Goal: Task Accomplishment & Management: Manage account settings

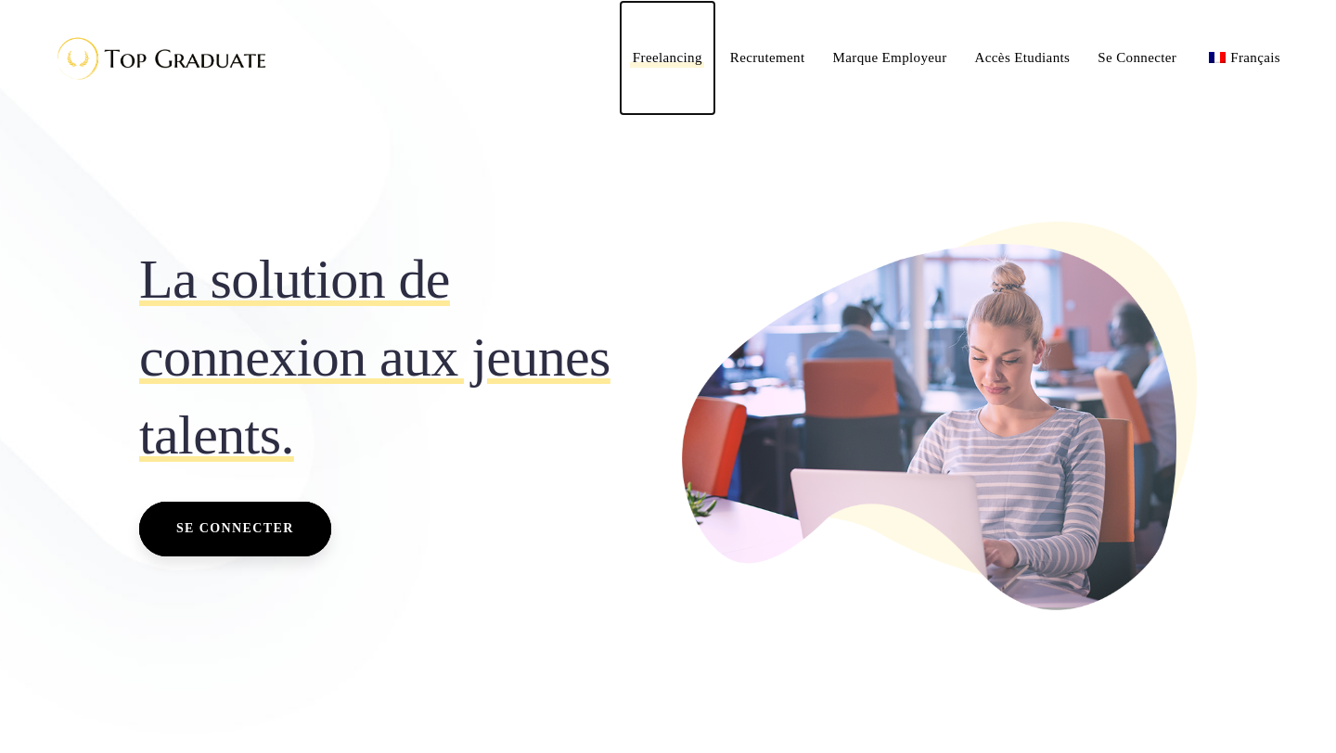
click at [680, 58] on span "Freelancing" at bounding box center [668, 57] width 70 height 15
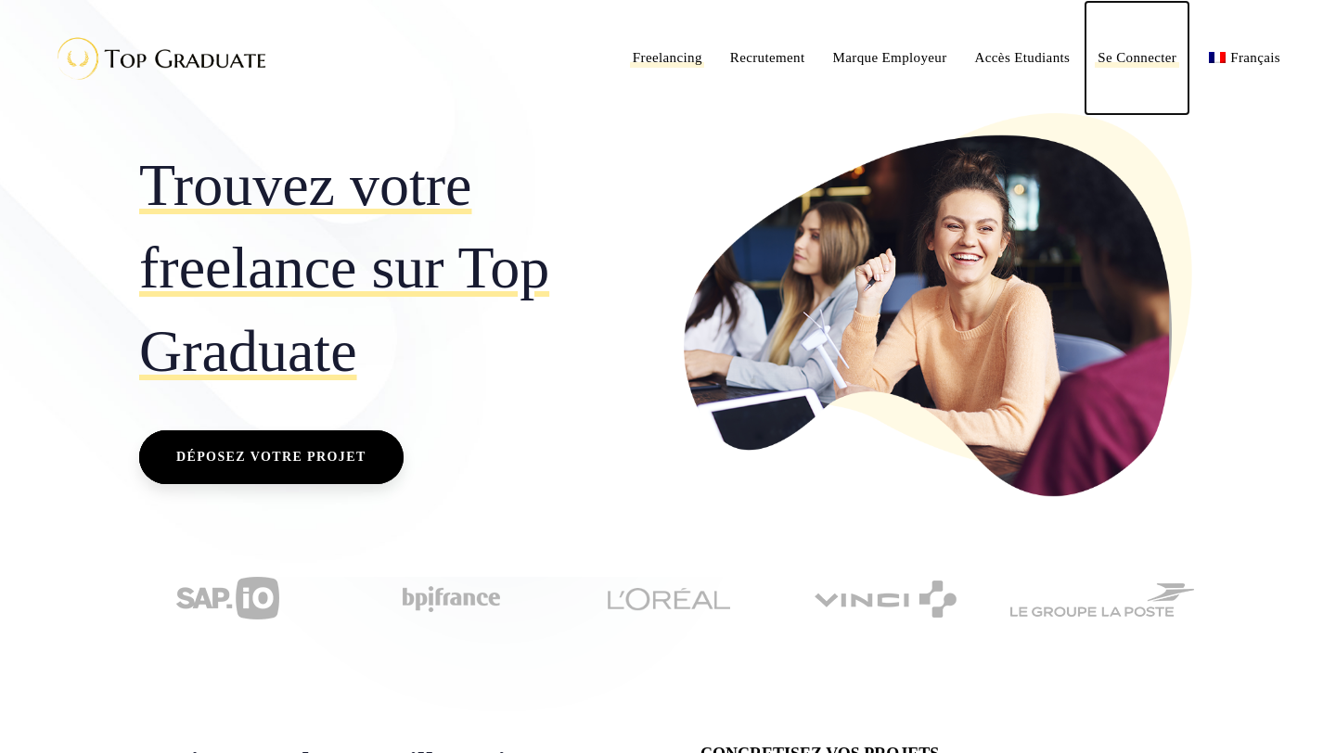
click at [1143, 55] on span "Se Connecter" at bounding box center [1137, 57] width 79 height 15
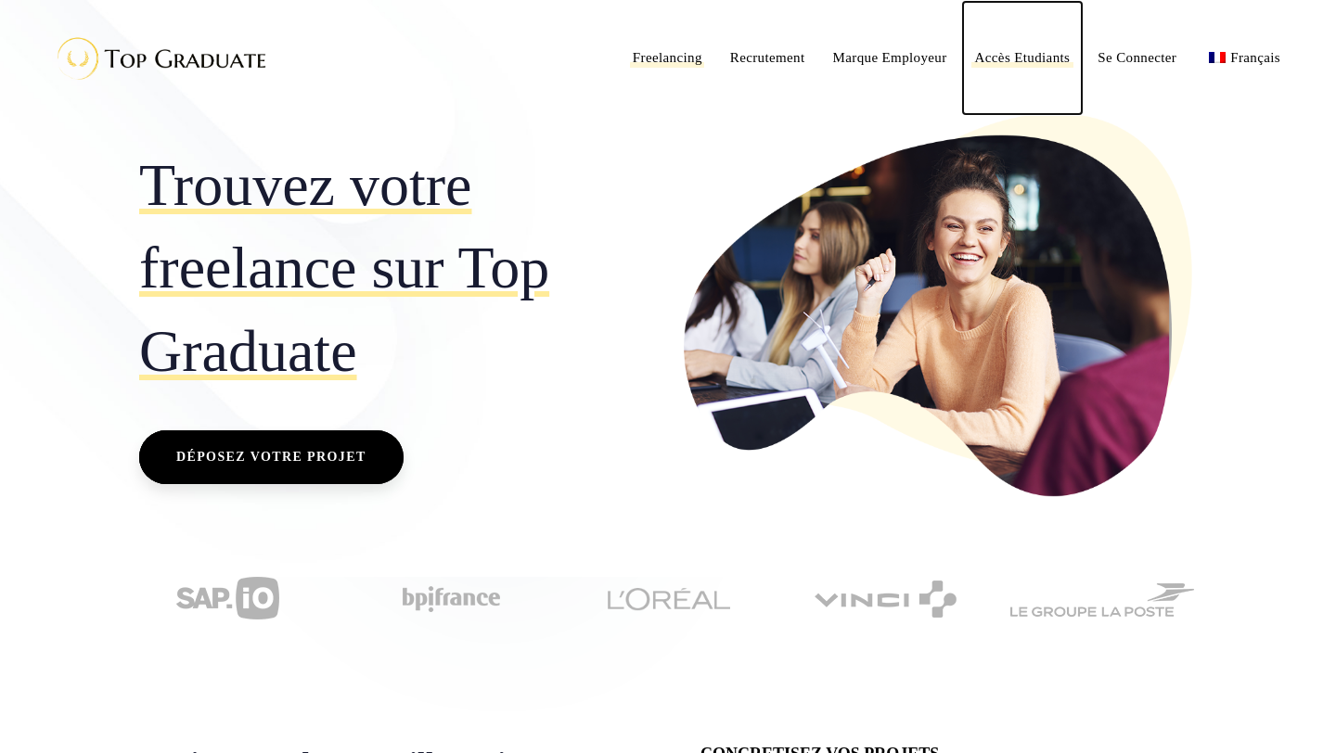
click at [1019, 56] on span "Accès Etudiants" at bounding box center [1023, 57] width 96 height 15
click at [1019, 57] on span "Accès Etudiants" at bounding box center [1023, 57] width 96 height 15
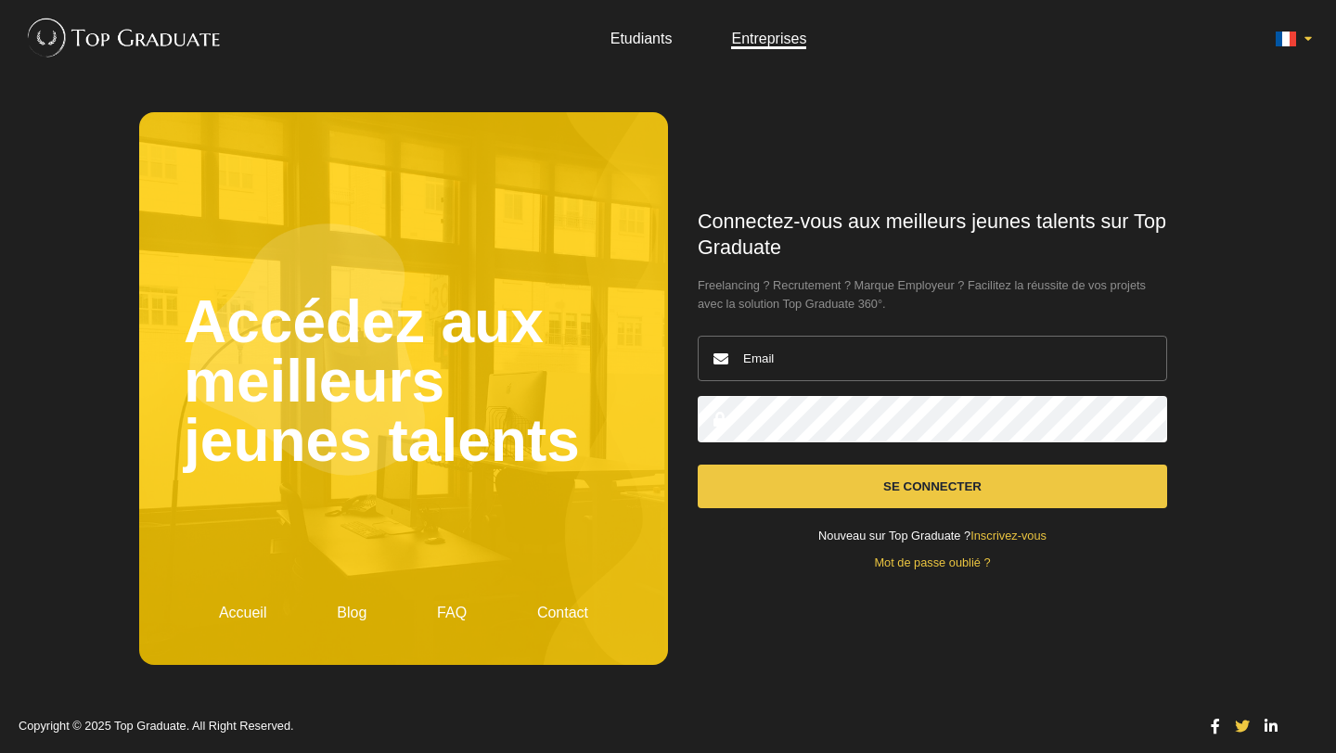
click at [617, 36] on link "Etudiants" at bounding box center [641, 39] width 62 height 16
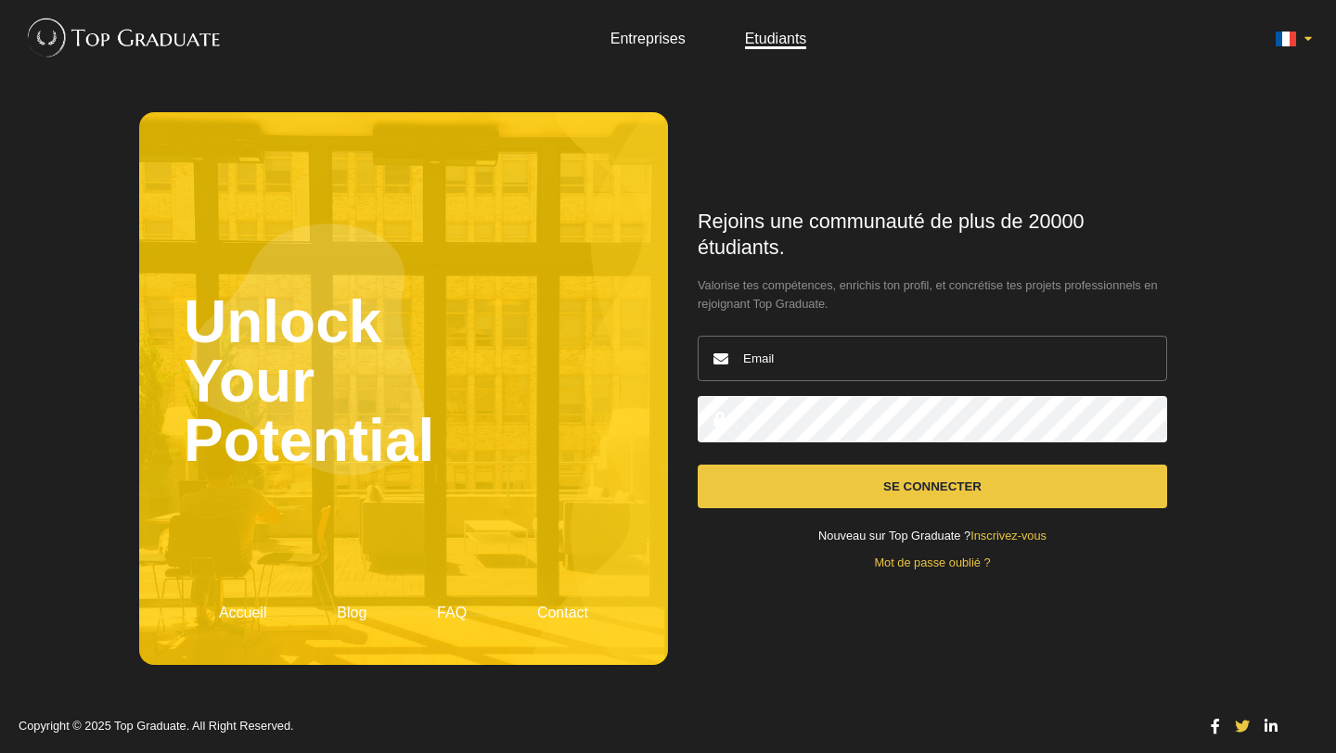
click at [806, 342] on input "email" at bounding box center [932, 358] width 469 height 45
type input "selimguilali19@gmail.com"
click at [698, 465] on button "Se connecter" at bounding box center [932, 487] width 469 height 44
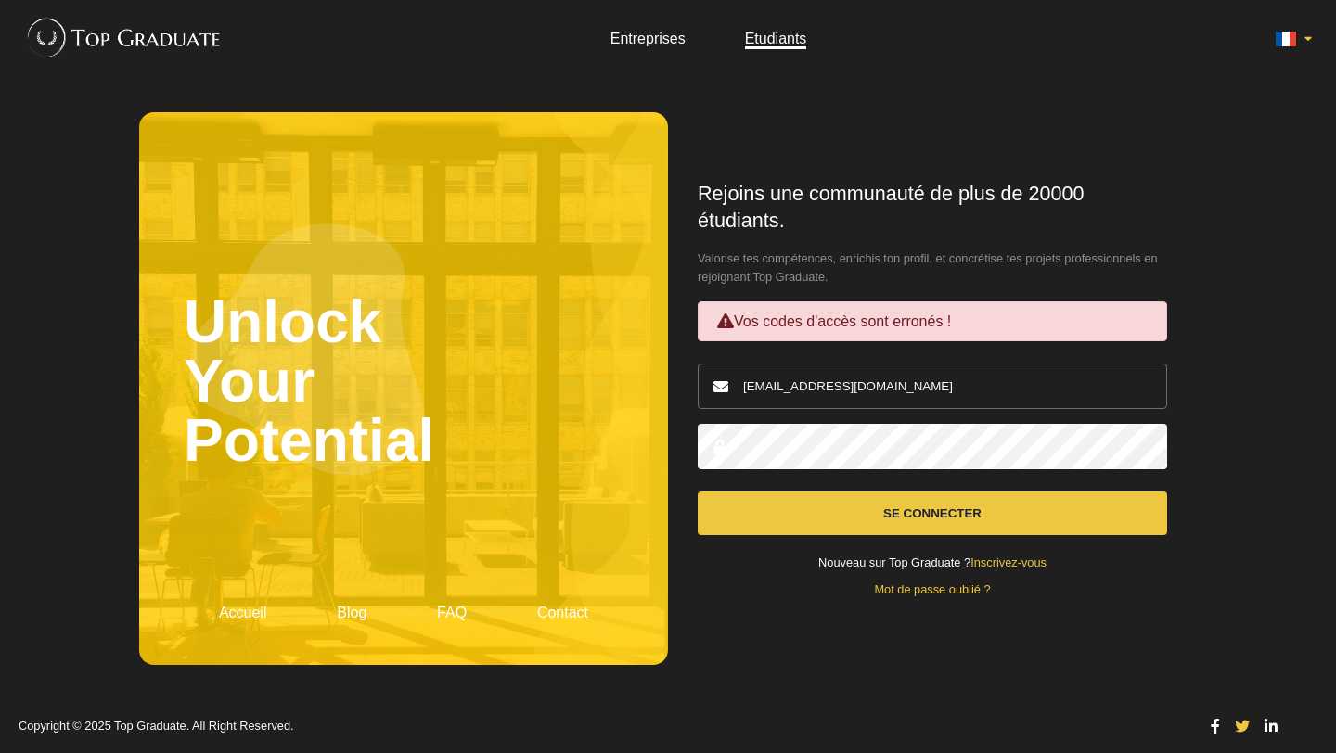
click at [1015, 523] on button "Se connecter" at bounding box center [932, 514] width 469 height 44
drag, startPoint x: 940, startPoint y: 402, endPoint x: 610, endPoint y: 351, distance: 333.3
click at [610, 351] on main "Unlock Your Potential Accueil Blog FAQ Contact Rejoins une communauté de plus d…" at bounding box center [668, 388] width 1058 height 623
type input "selim.guilali@edenjobs.eu"
click at [698, 492] on button "Se connecter" at bounding box center [932, 514] width 469 height 44
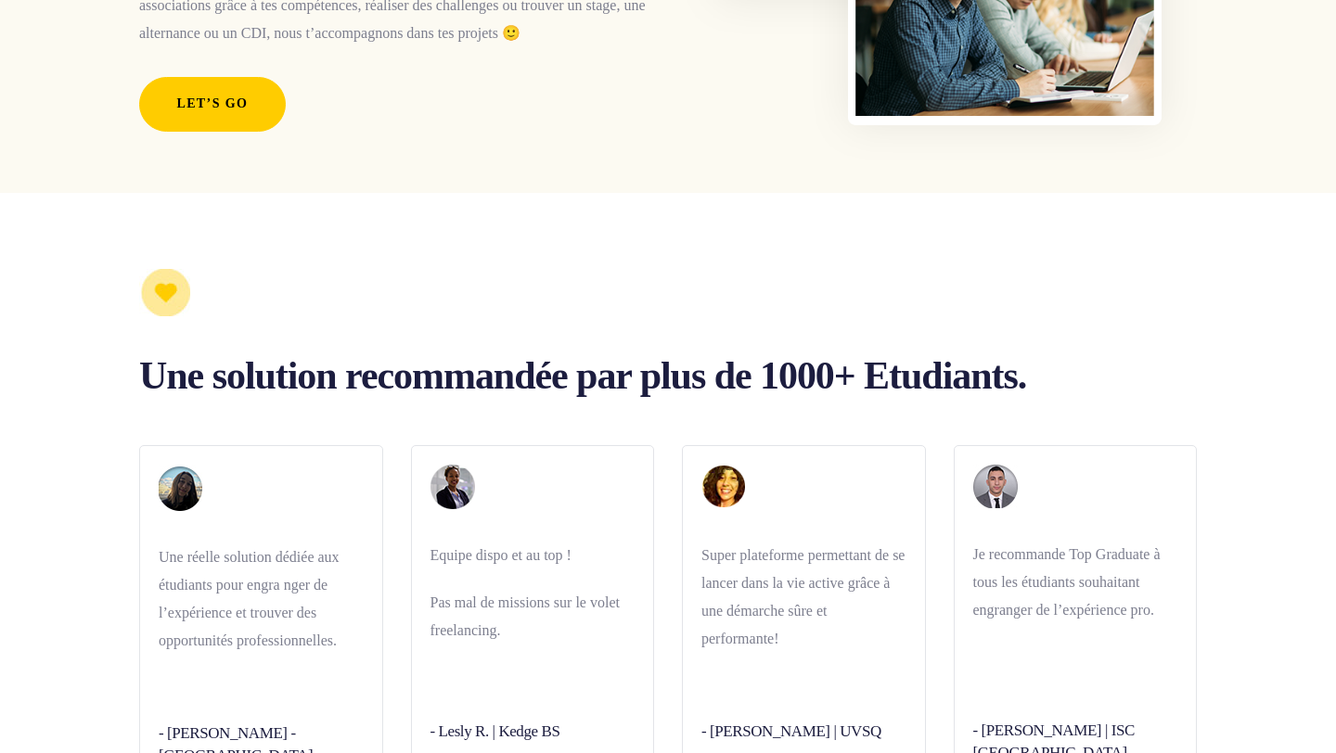
scroll to position [4699, 0]
